Goal: Information Seeking & Learning: Understand process/instructions

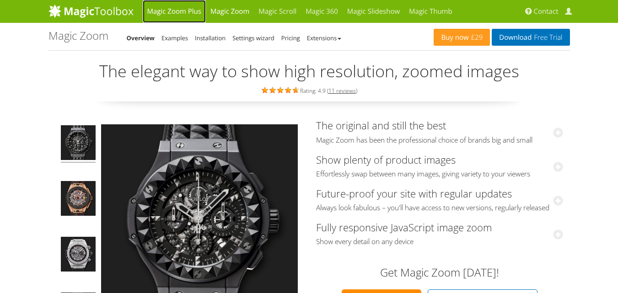
click at [172, 13] on link "Magic Zoom Plus" at bounding box center [174, 11] width 63 height 23
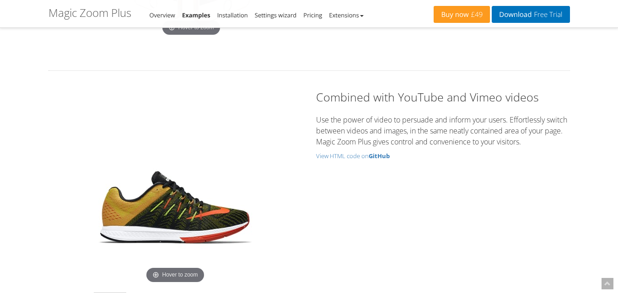
scroll to position [2836, 0]
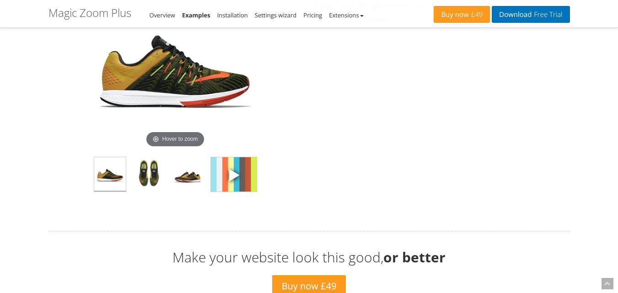
click at [239, 185] on img at bounding box center [234, 174] width 46 height 34
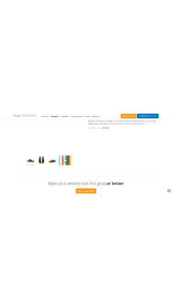
scroll to position [2708, 0]
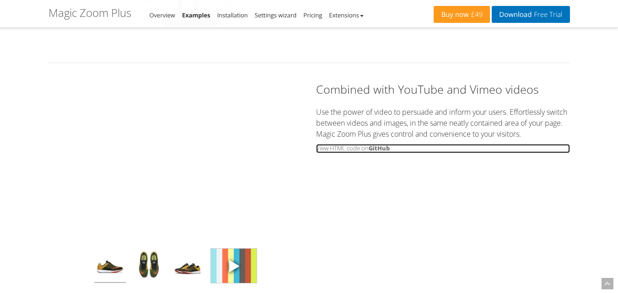
click at [366, 147] on small "View HTML code on GitHub" at bounding box center [443, 148] width 254 height 9
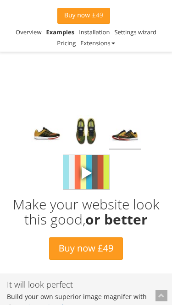
scroll to position [3074, 0]
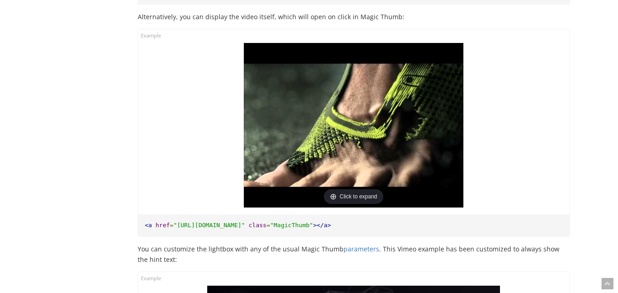
click at [333, 134] on img at bounding box center [354, 125] width 220 height 165
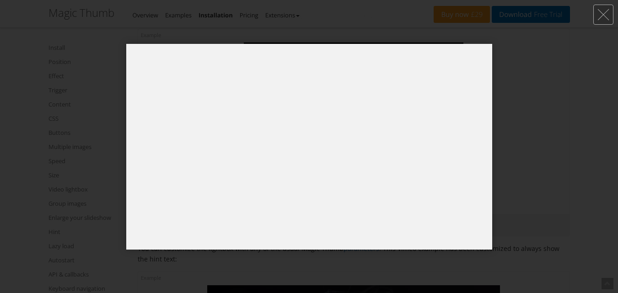
scroll to position [6579, 0]
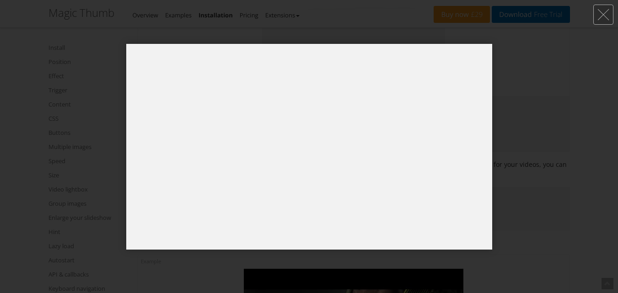
click at [530, 134] on div at bounding box center [309, 146] width 618 height 293
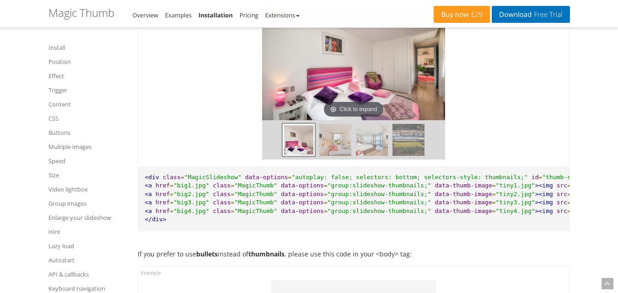
scroll to position [7860, 0]
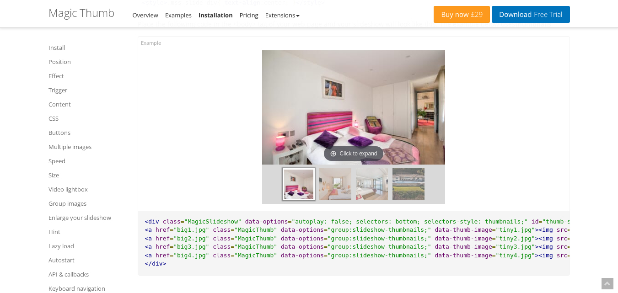
click at [376, 125] on img at bounding box center [353, 107] width 183 height 114
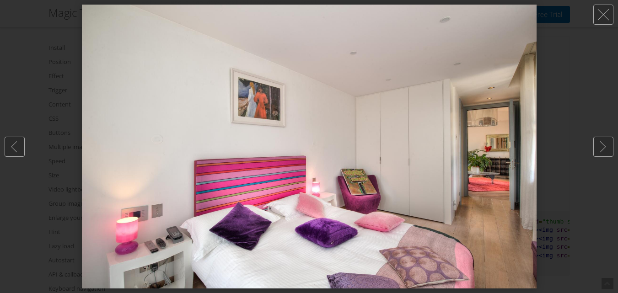
click at [561, 132] on div at bounding box center [309, 146] width 618 height 293
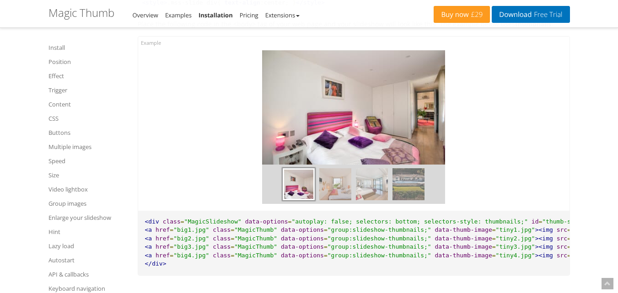
click at [371, 200] on img at bounding box center [372, 184] width 32 height 32
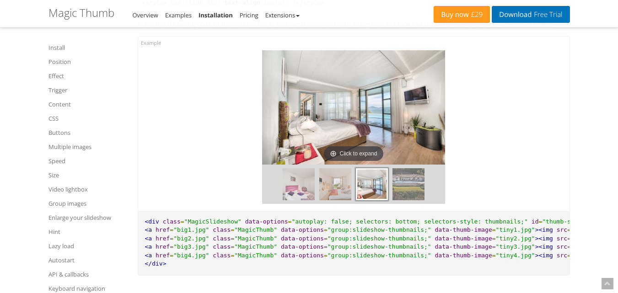
click at [411, 193] on img at bounding box center [408, 184] width 32 height 32
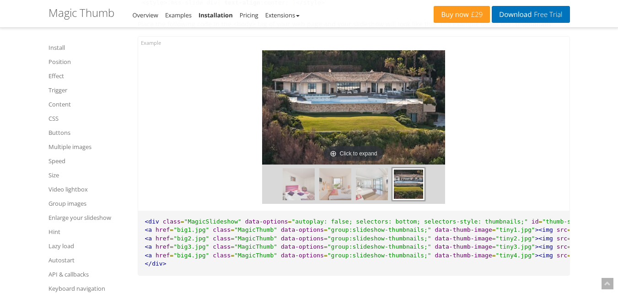
click at [341, 198] on img at bounding box center [335, 184] width 32 height 32
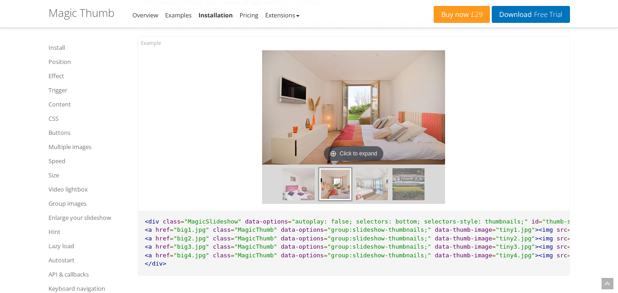
click at [411, 194] on img at bounding box center [408, 184] width 32 height 32
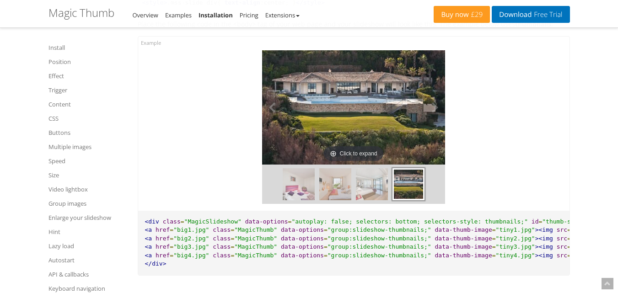
click at [357, 127] on img at bounding box center [353, 107] width 183 height 114
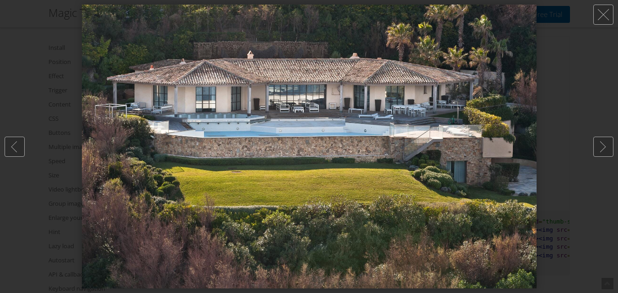
click at [563, 112] on div at bounding box center [309, 146] width 618 height 293
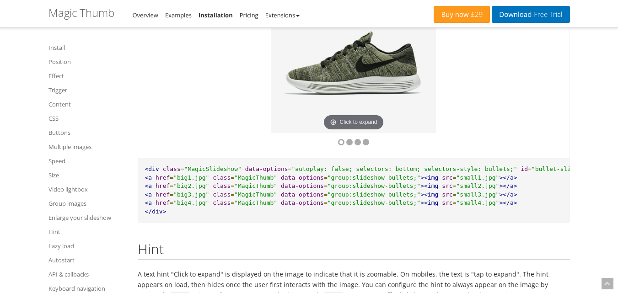
scroll to position [8226, 0]
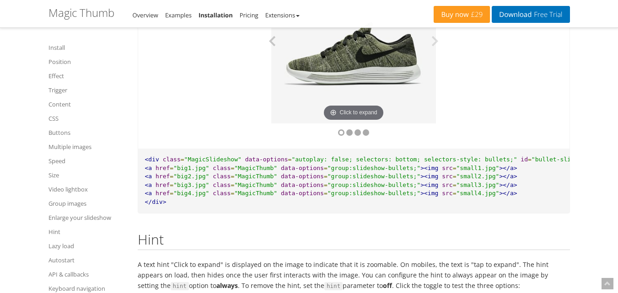
drag, startPoint x: 384, startPoint y: 110, endPoint x: 271, endPoint y: 107, distance: 113.0
click at [273, 107] on div "Click to expand Click to expand Click to expand Click to expand" at bounding box center [353, 41] width 183 height 165
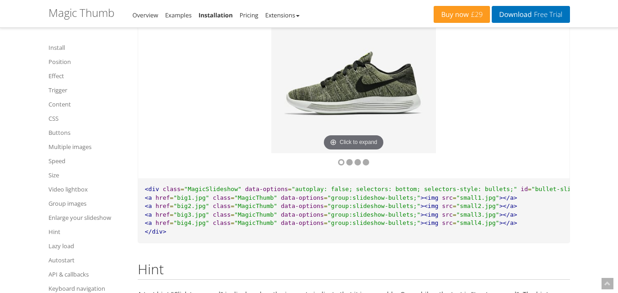
scroll to position [8180, 0]
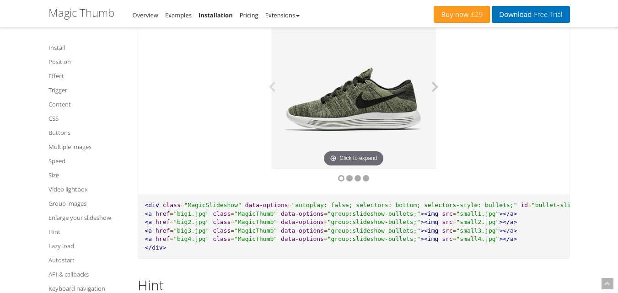
click at [434, 101] on button at bounding box center [431, 87] width 27 height 165
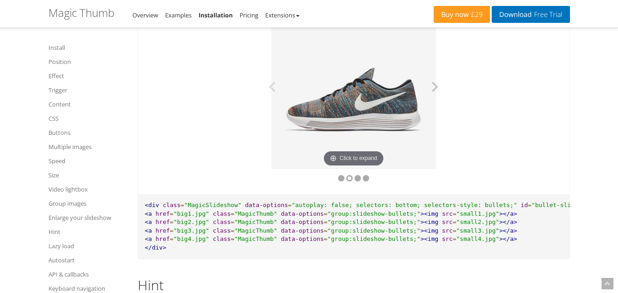
click at [437, 102] on button at bounding box center [431, 87] width 27 height 165
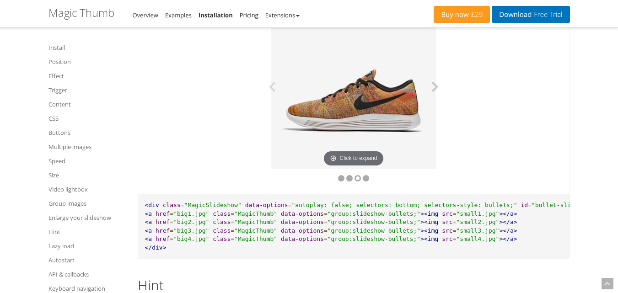
click at [438, 102] on button at bounding box center [431, 87] width 27 height 165
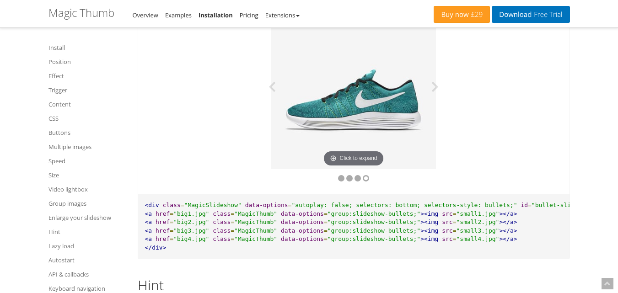
click at [370, 100] on img at bounding box center [353, 87] width 165 height 165
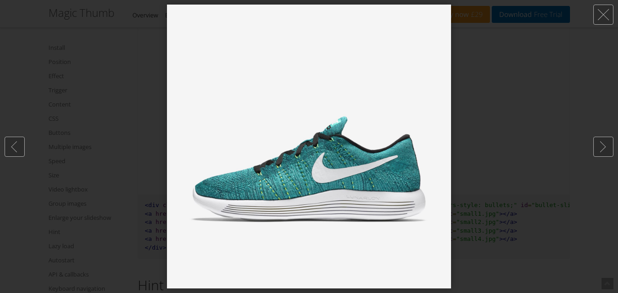
click at [520, 113] on div at bounding box center [309, 146] width 618 height 293
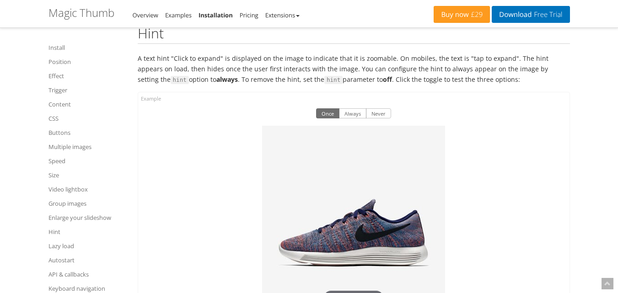
scroll to position [8409, 0]
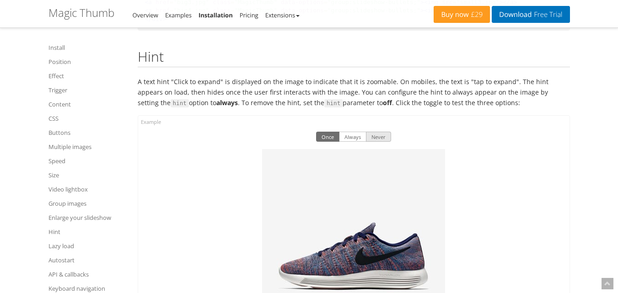
click at [381, 142] on button "Never" at bounding box center [378, 137] width 25 height 10
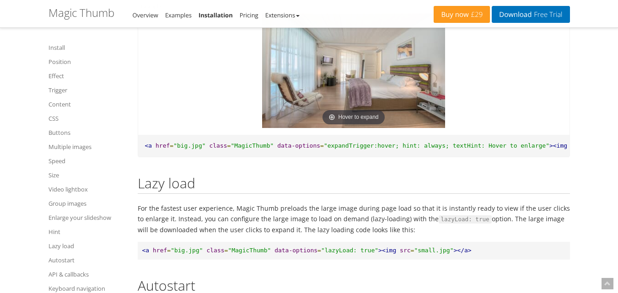
scroll to position [8775, 0]
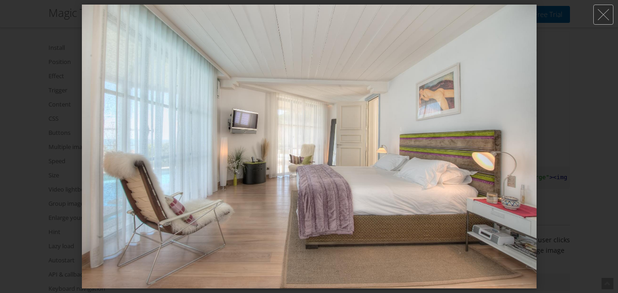
click at [562, 111] on div at bounding box center [309, 146] width 618 height 293
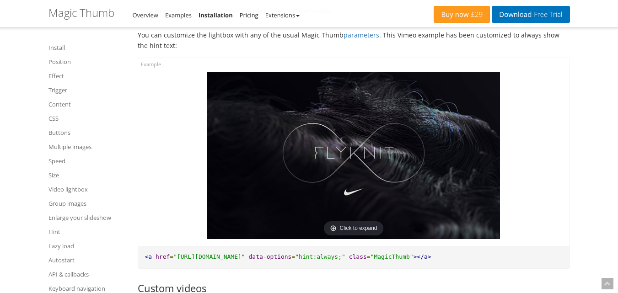
scroll to position [7135, 0]
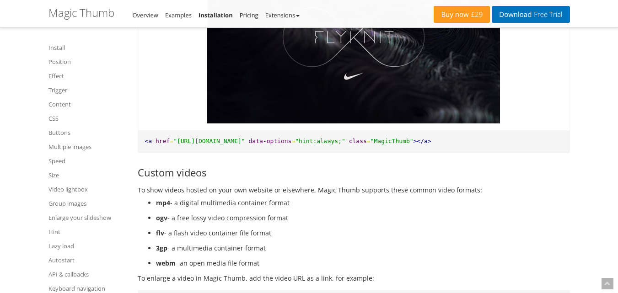
click at [359, 84] on img at bounding box center [353, 39] width 293 height 167
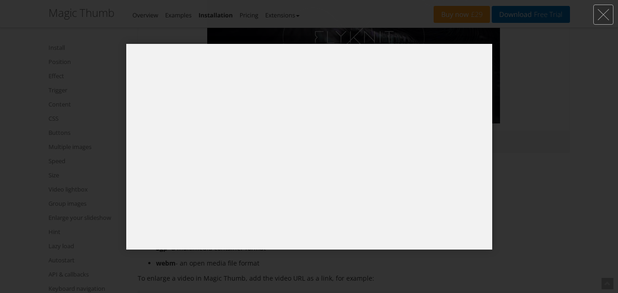
click at [542, 124] on div at bounding box center [309, 146] width 618 height 293
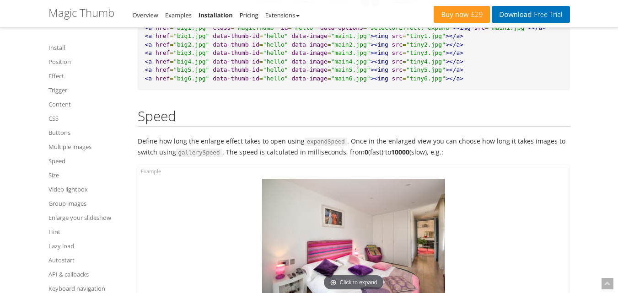
scroll to position [5809, 0]
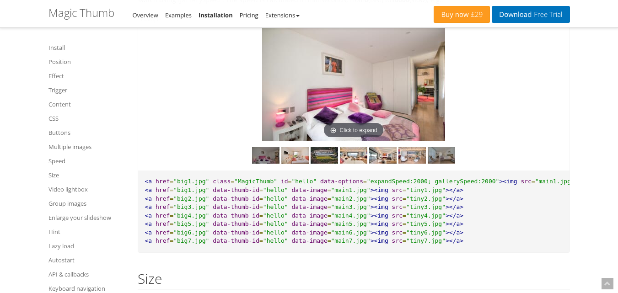
click at [432, 164] on img at bounding box center [441, 155] width 27 height 17
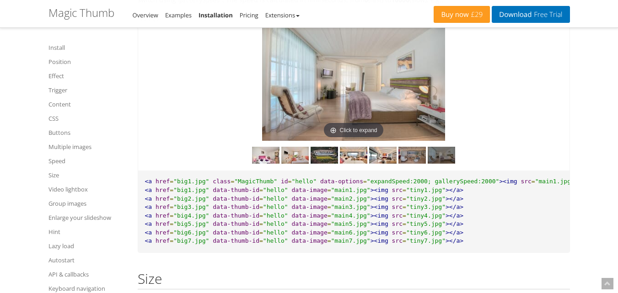
click at [418, 164] on img at bounding box center [411, 155] width 27 height 17
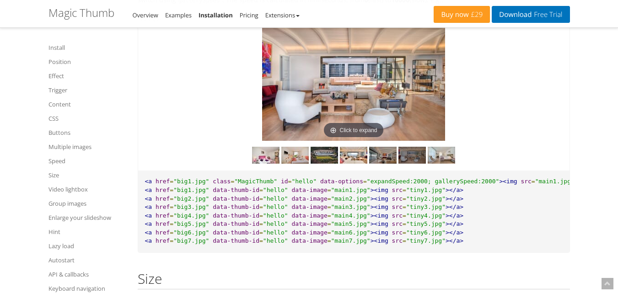
click at [389, 164] on img at bounding box center [382, 155] width 27 height 17
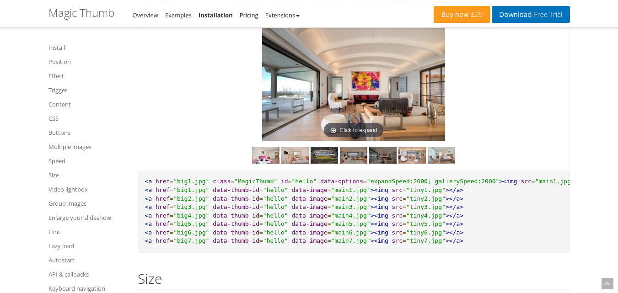
click at [356, 164] on img at bounding box center [353, 155] width 27 height 17
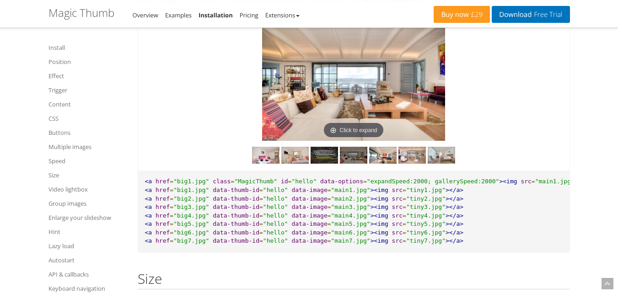
click at [336, 164] on img at bounding box center [324, 155] width 27 height 17
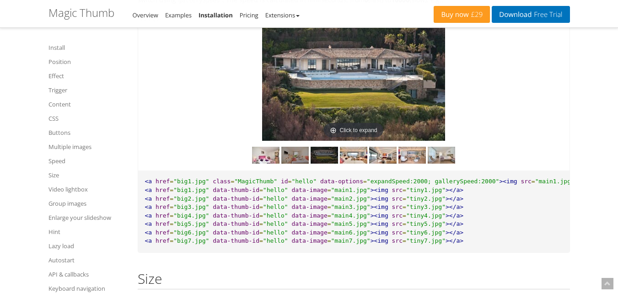
click at [291, 164] on img at bounding box center [294, 155] width 27 height 17
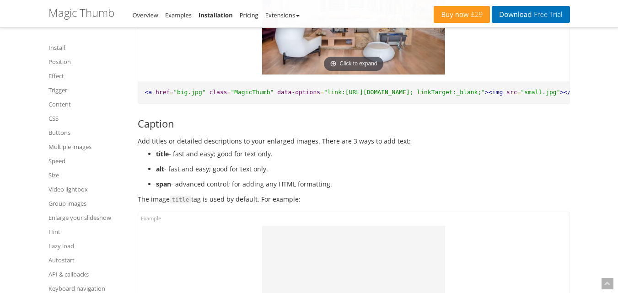
scroll to position [2241, 0]
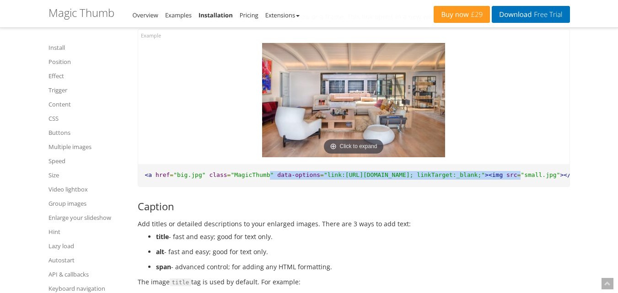
drag, startPoint x: 261, startPoint y: 167, endPoint x: 505, endPoint y: 172, distance: 244.8
click at [504, 171] on pre "<a href = "big.jpg" class = "MagicThumb" data-options = "link:http://www.exampl…" at bounding box center [353, 175] width 431 height 22
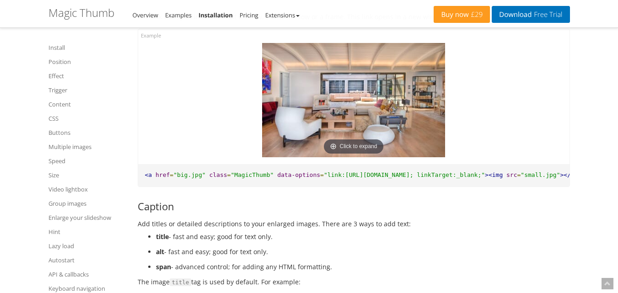
click at [514, 176] on pre "<a href = "big.jpg" class = "MagicThumb" data-options = "link:http://www.exampl…" at bounding box center [353, 175] width 431 height 22
click at [360, 98] on img at bounding box center [353, 100] width 183 height 114
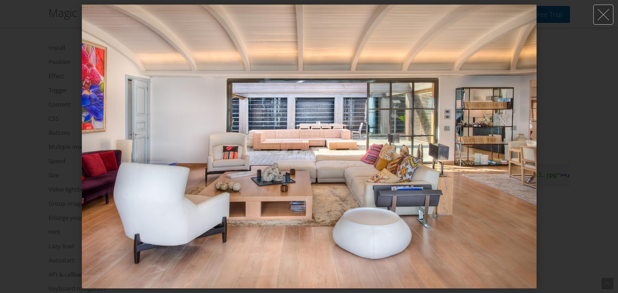
click at [567, 160] on div at bounding box center [309, 146] width 618 height 293
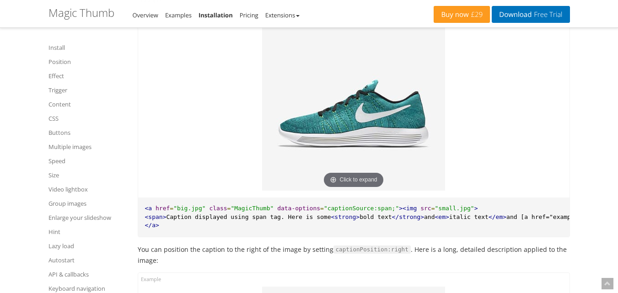
scroll to position [2973, 0]
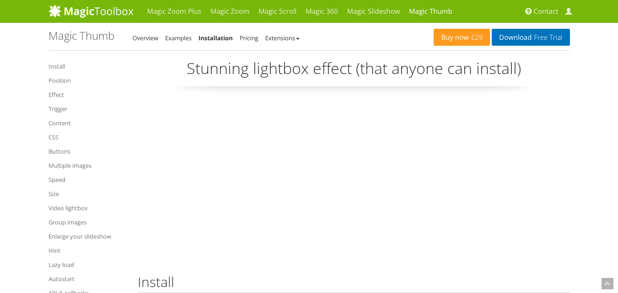
scroll to position [9925, 0]
